Goal: Find specific page/section: Find specific page/section

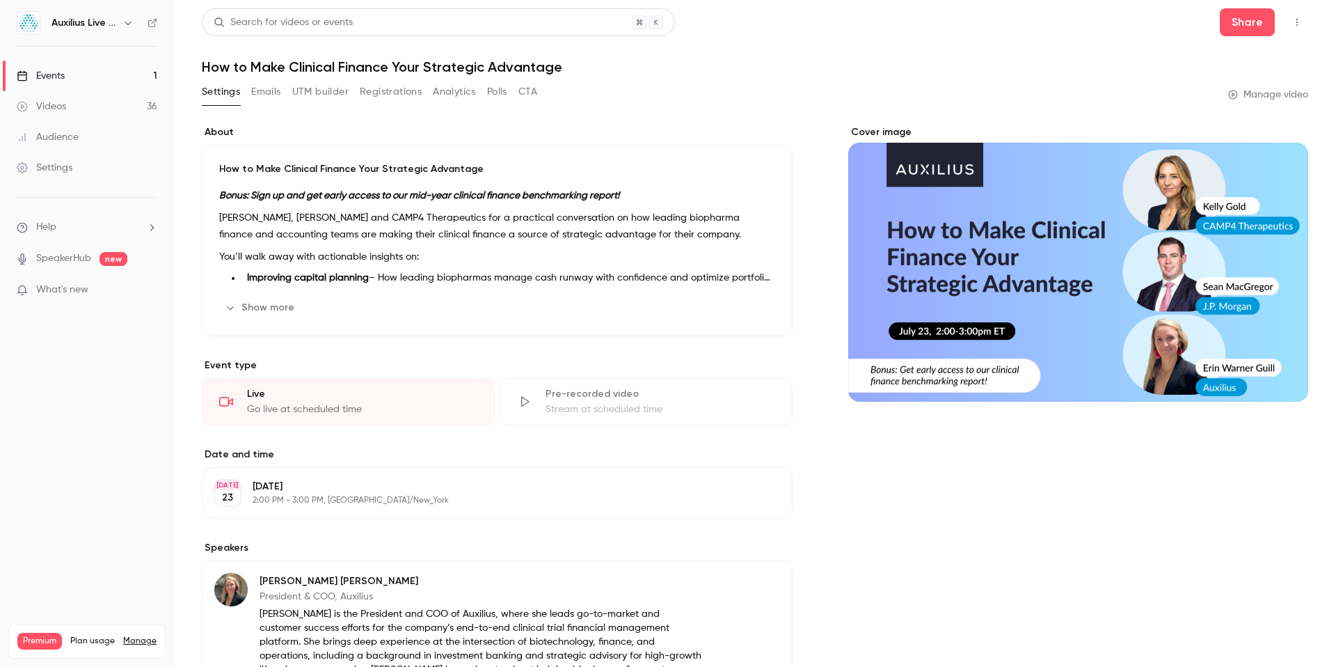
click at [65, 78] on div "Events" at bounding box center [41, 76] width 48 height 14
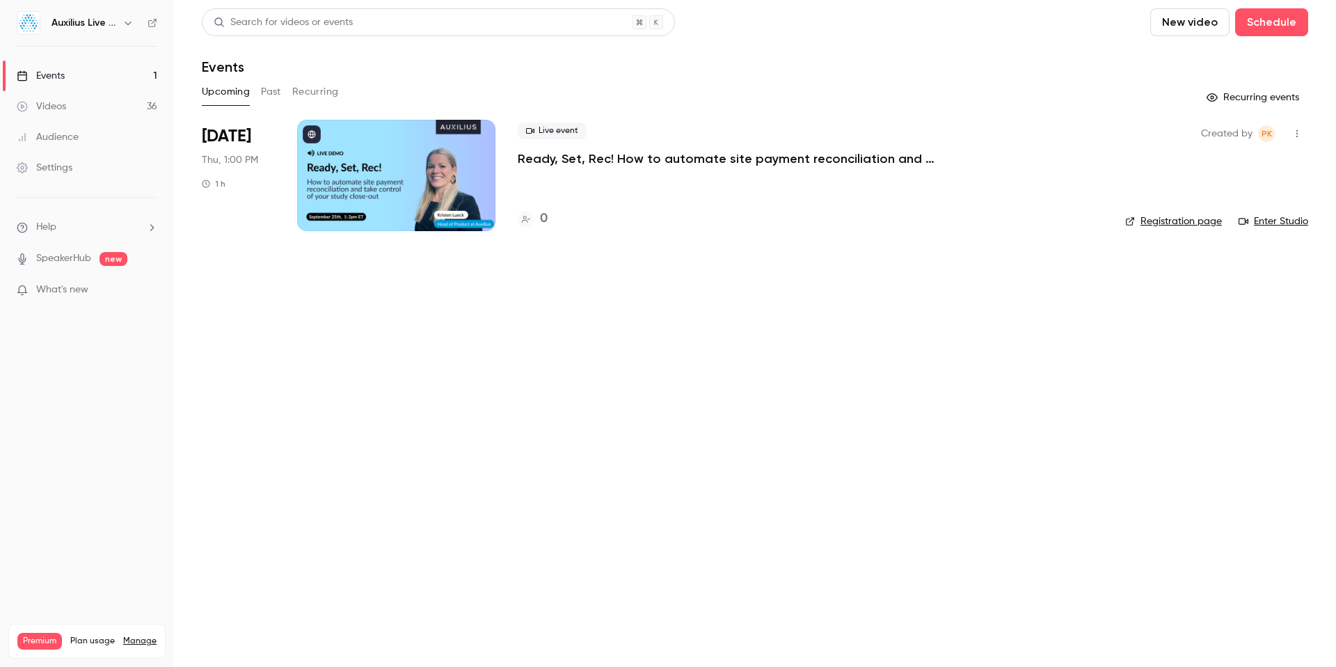
click at [268, 90] on button "Past" at bounding box center [271, 92] width 20 height 22
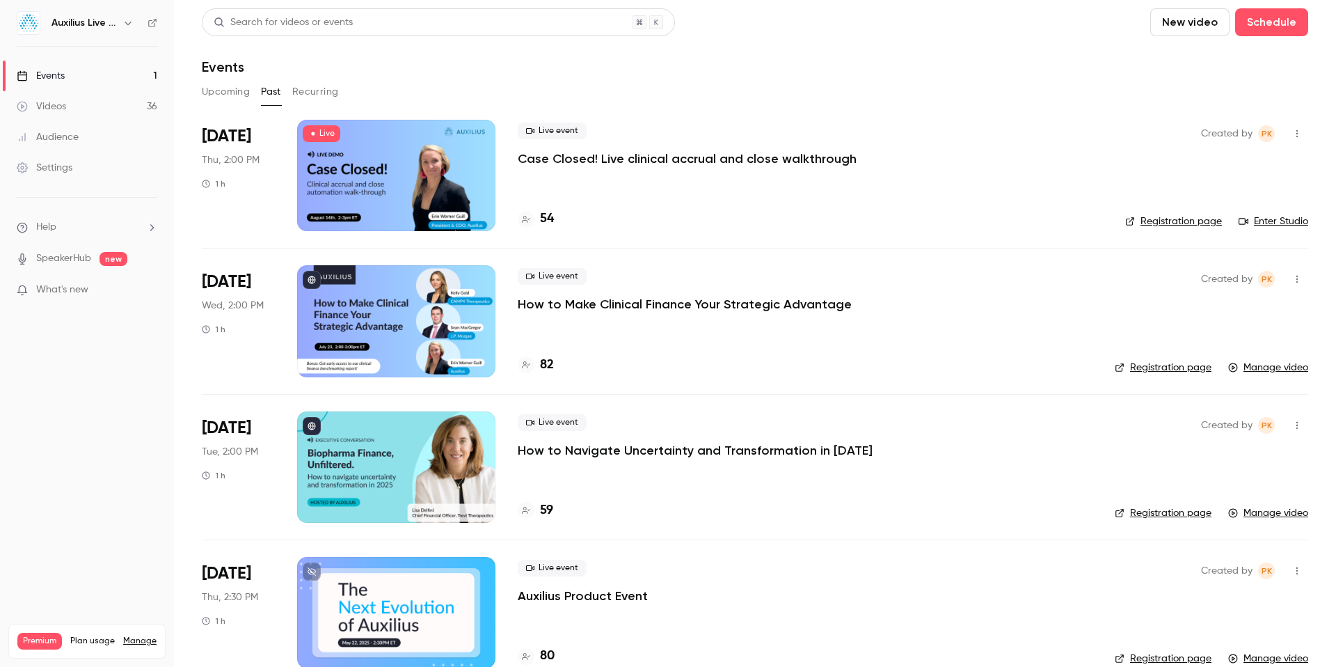
click at [548, 220] on h4 "54" at bounding box center [547, 218] width 14 height 19
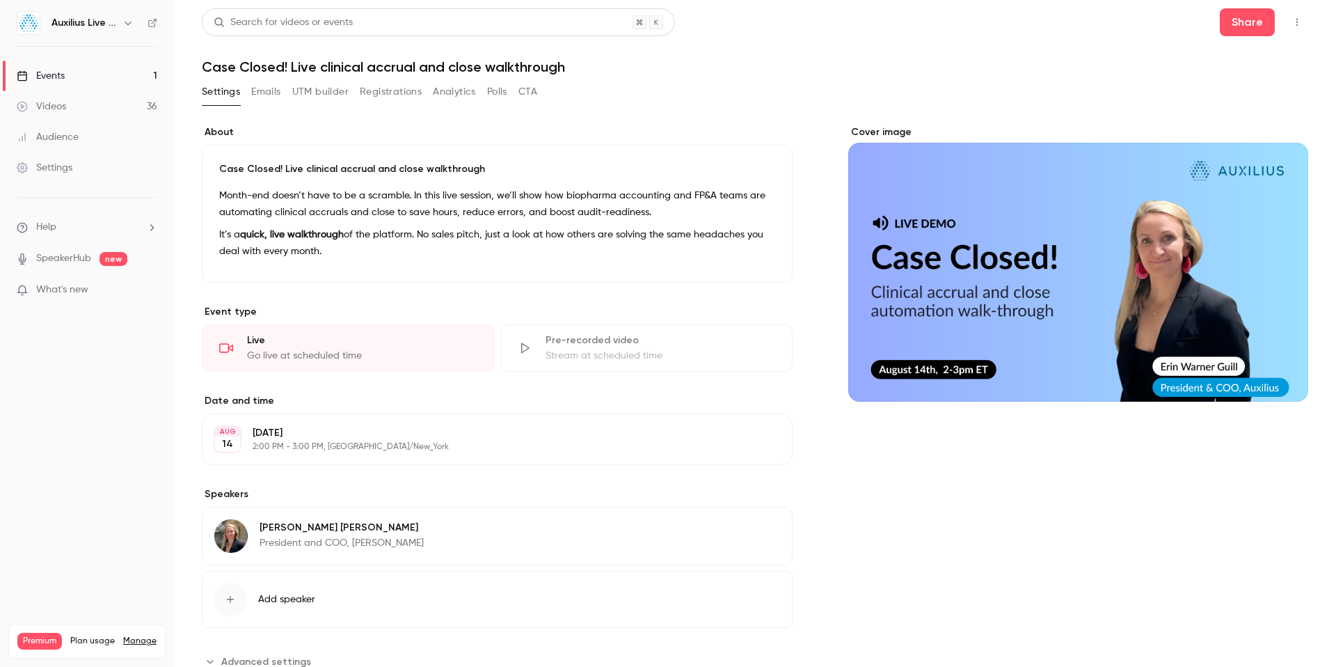
click at [45, 139] on div "Audience" at bounding box center [48, 137] width 62 height 14
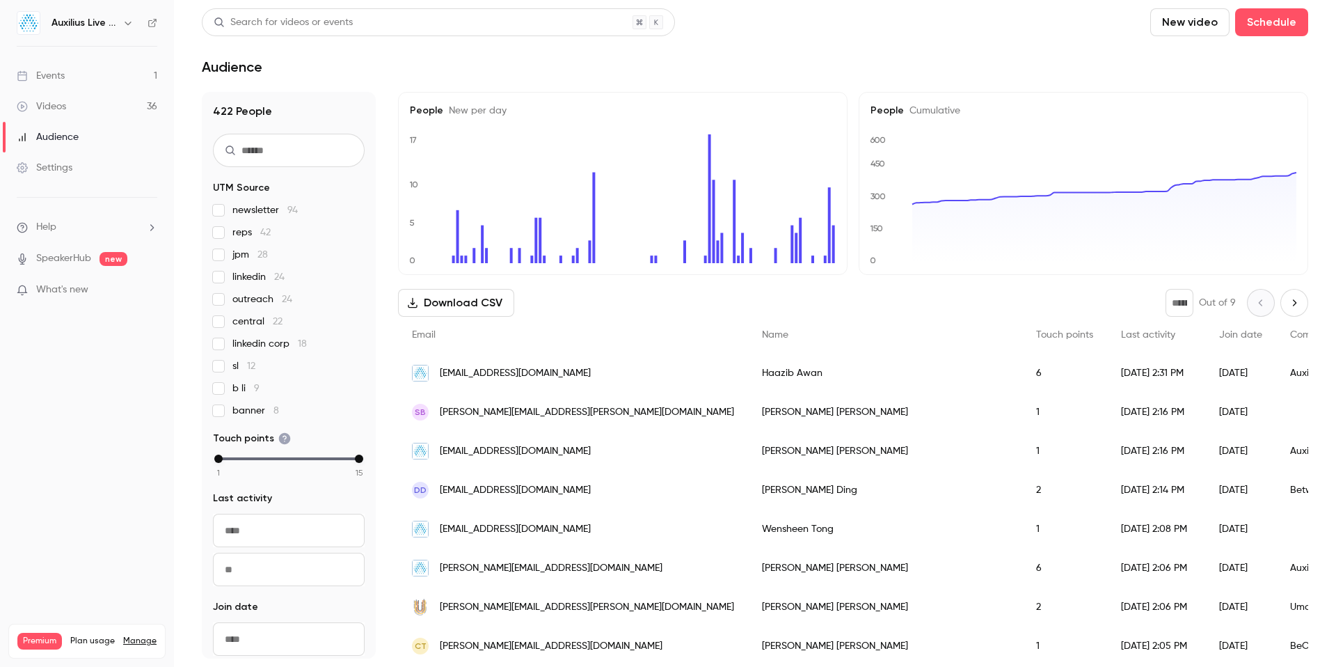
click at [54, 74] on div "Events" at bounding box center [41, 76] width 48 height 14
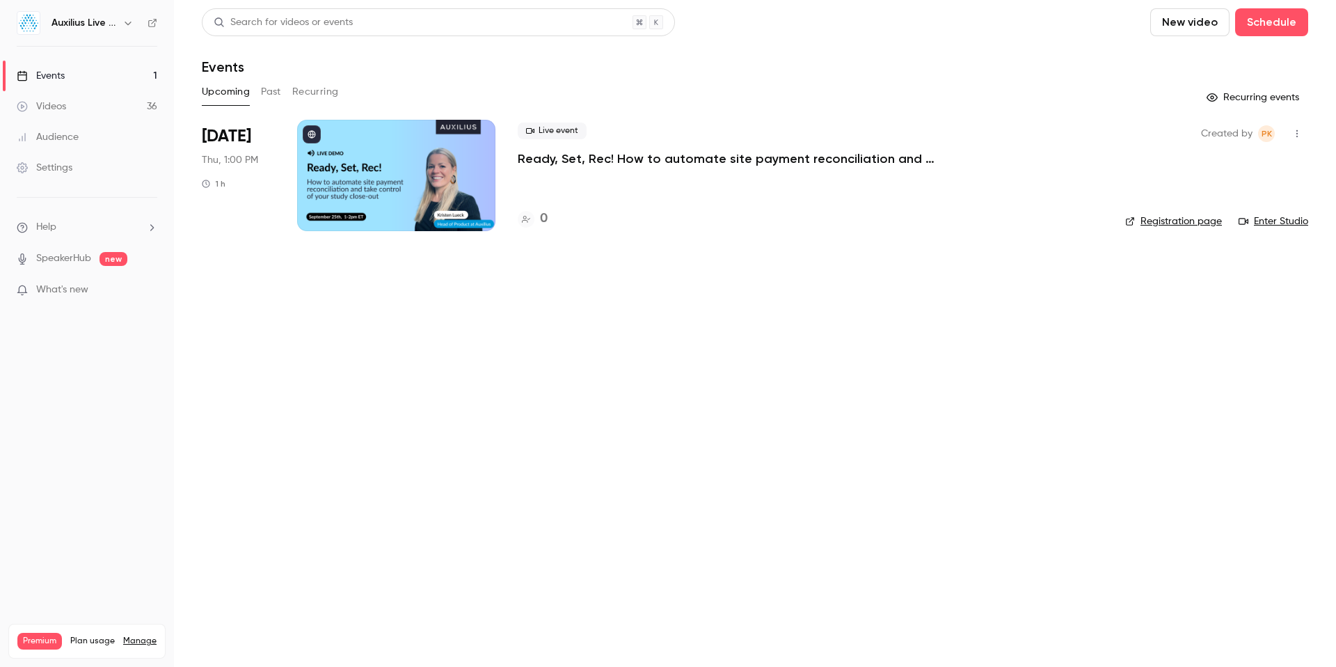
click at [269, 91] on button "Past" at bounding box center [271, 92] width 20 height 22
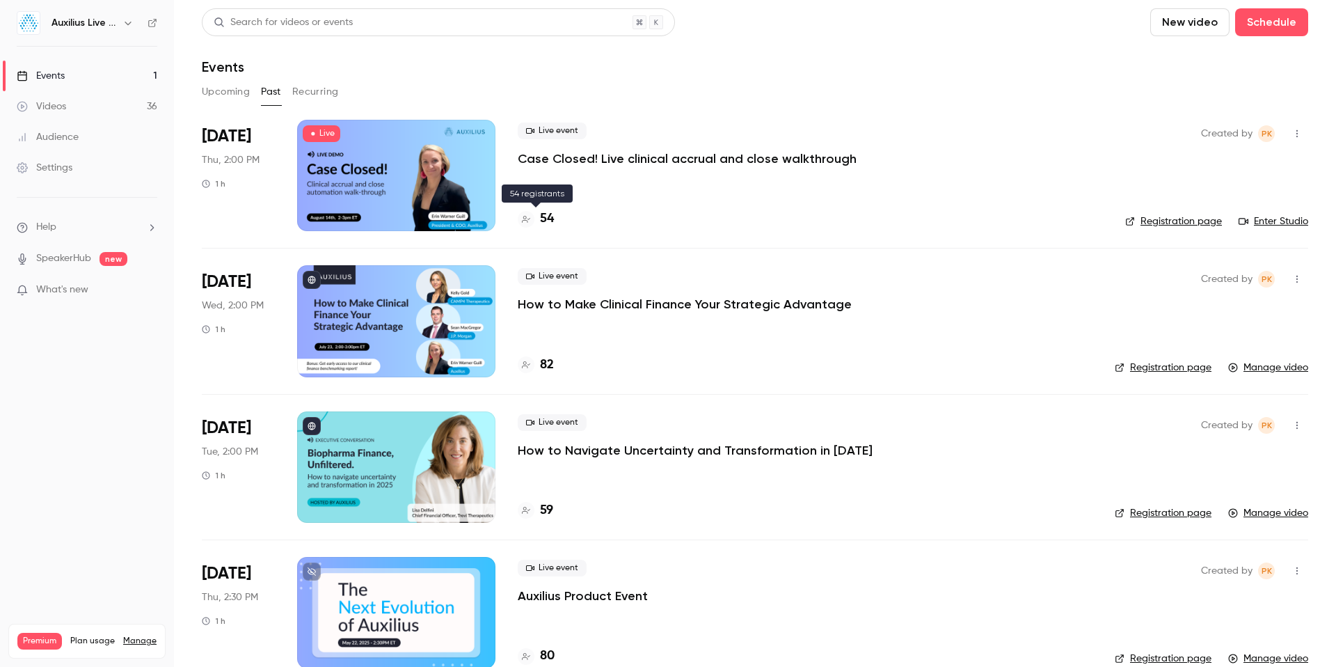
click at [536, 217] on div "54" at bounding box center [536, 218] width 36 height 19
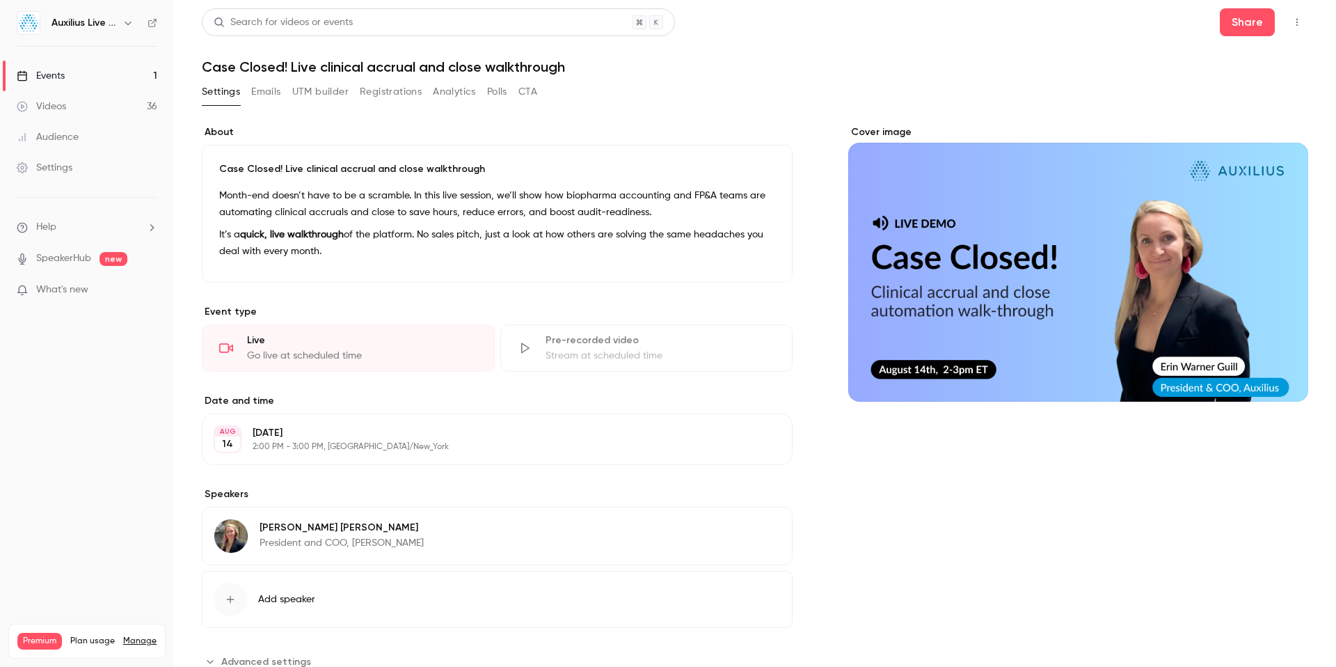
scroll to position [47, 0]
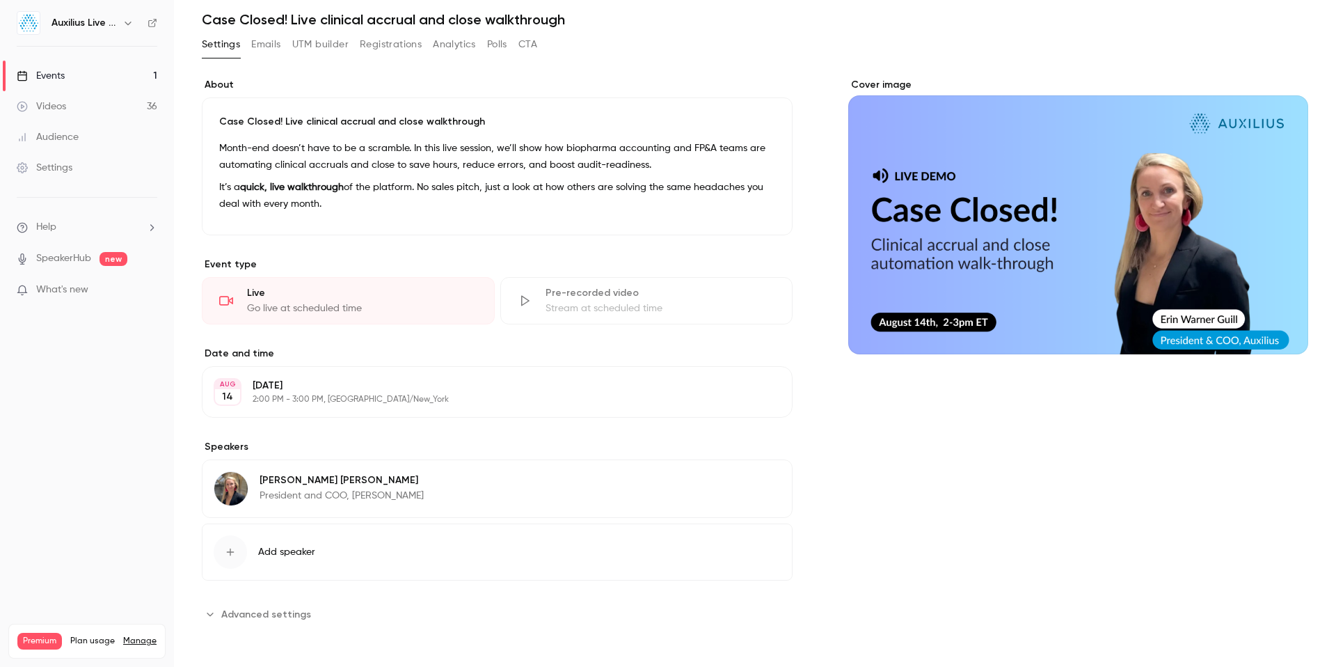
drag, startPoint x: 390, startPoint y: 42, endPoint x: 407, endPoint y: 63, distance: 26.7
click at [390, 42] on button "Registrations" at bounding box center [391, 44] width 62 height 22
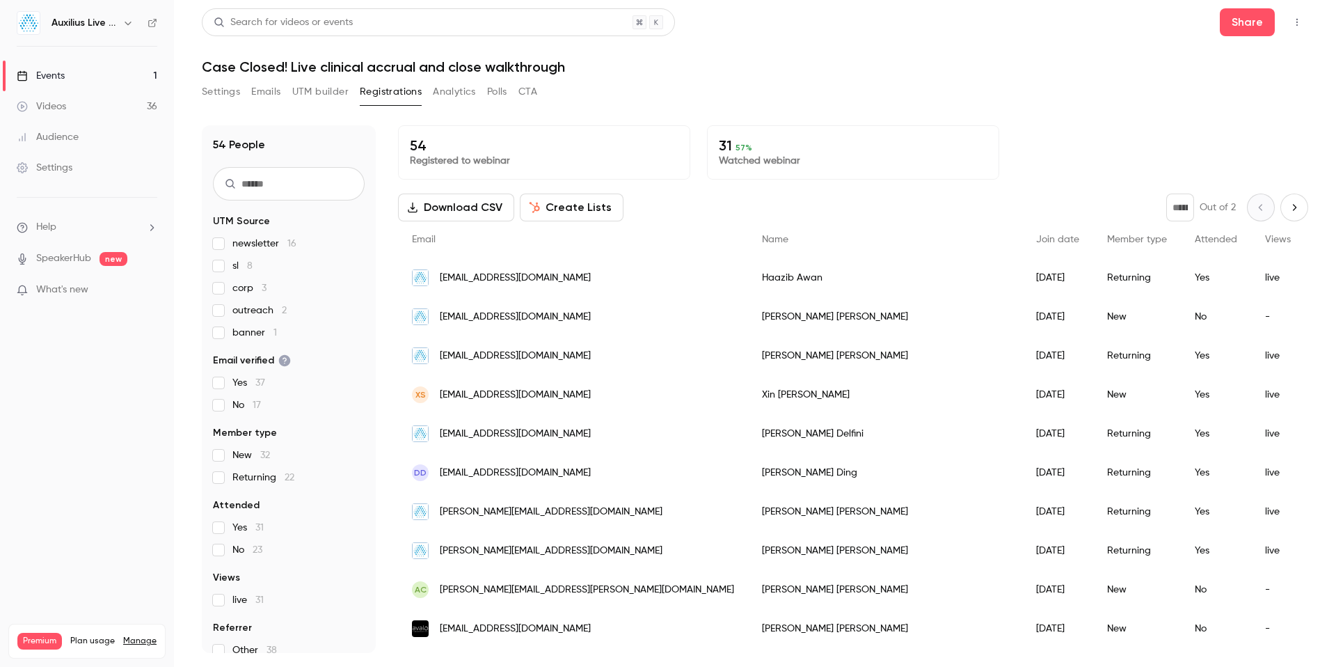
click at [1297, 205] on icon "Next page" at bounding box center [1294, 207] width 15 height 11
type input "*"
